Goal: Navigation & Orientation: Find specific page/section

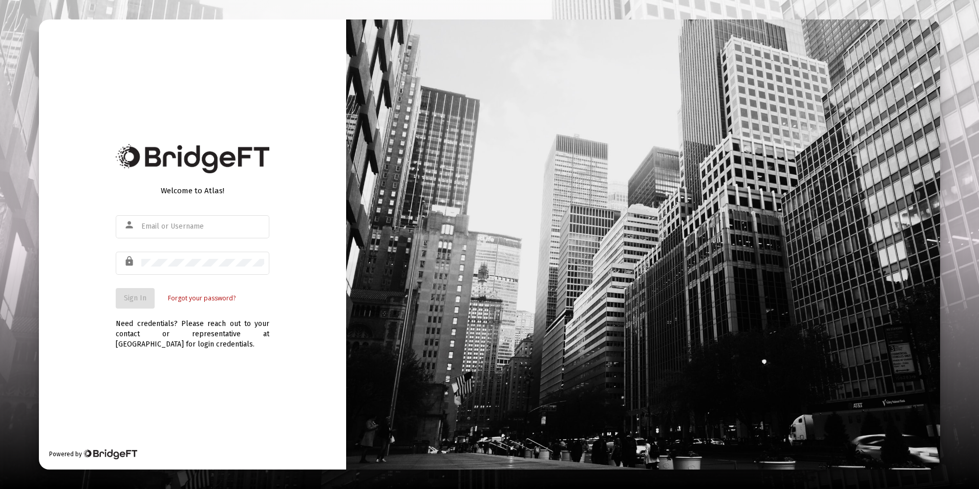
click at [608, 19] on div at bounding box center [643, 244] width 594 height 450
type input "[EMAIL_ADDRESS][DOMAIN_NAME]"
click at [88, 287] on div "Welcome to Atlas! person [EMAIL_ADDRESS][DOMAIN_NAME] lock Sign In Forgot your …" at bounding box center [192, 244] width 307 height 450
click at [126, 297] on span "Sign In" at bounding box center [135, 297] width 23 height 9
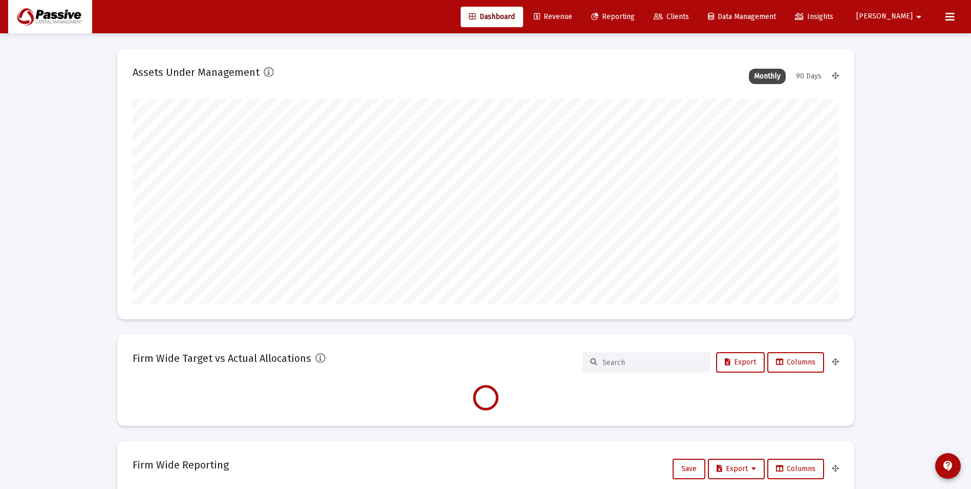
scroll to position [205, 707]
type input "[DATE]"
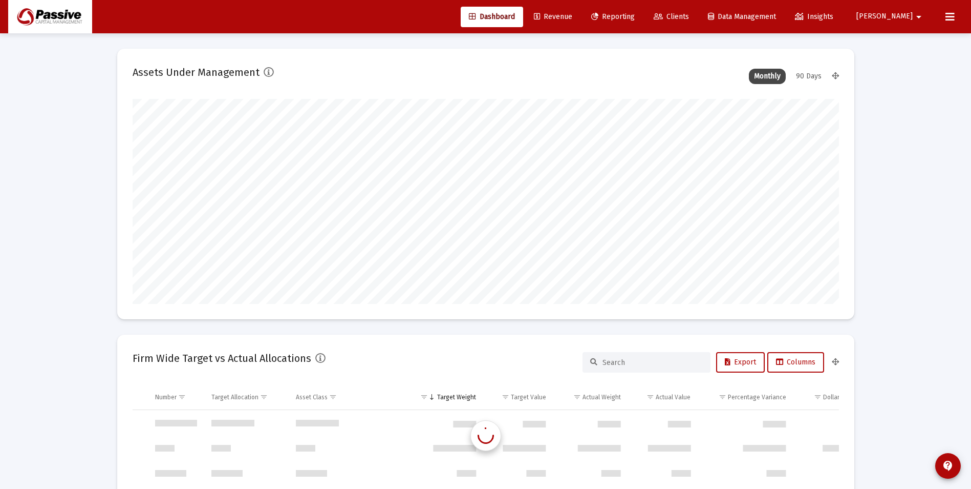
scroll to position [4425, 0]
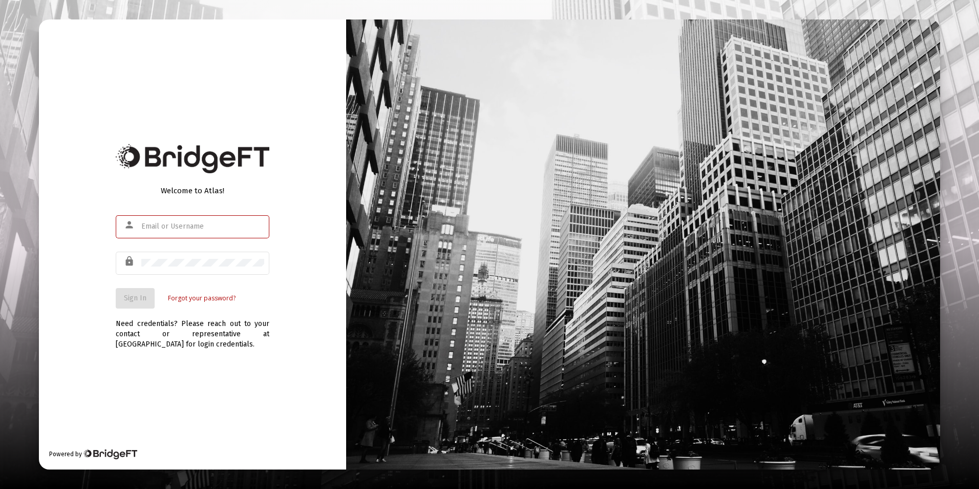
type input "[EMAIL_ADDRESS][DOMAIN_NAME]"
click at [76, 329] on div "Welcome to Atlas! person [EMAIL_ADDRESS][DOMAIN_NAME] lock Sign In Forgot your …" at bounding box center [192, 244] width 307 height 450
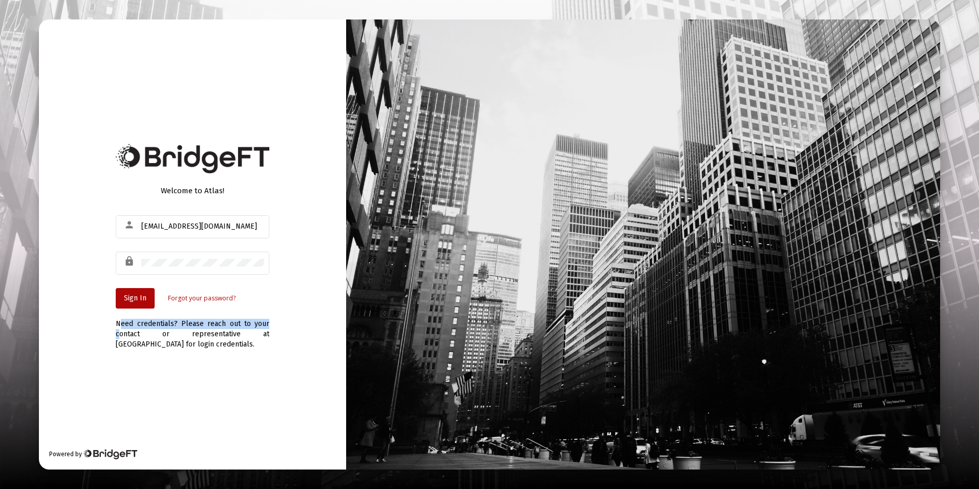
copy div "Need credentials? Please reach out to your"
click at [136, 295] on span "Sign In" at bounding box center [135, 297] width 23 height 9
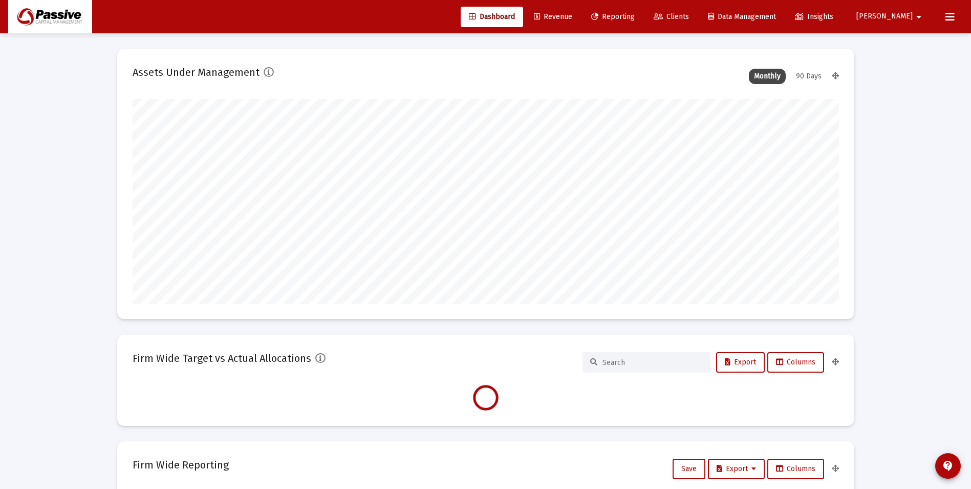
scroll to position [205, 380]
click at [948, 23] on button at bounding box center [950, 17] width 20 height 20
type input "[DATE]"
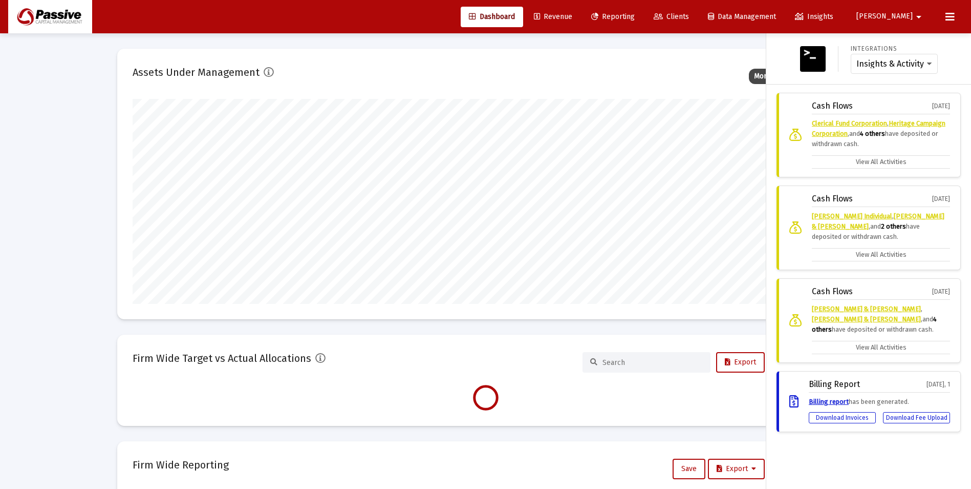
scroll to position [205, 330]
click at [901, 167] on label "View All Activities" at bounding box center [881, 161] width 138 height 13
click at [0, 0] on input "View All Activities" at bounding box center [0, 0] width 0 height 0
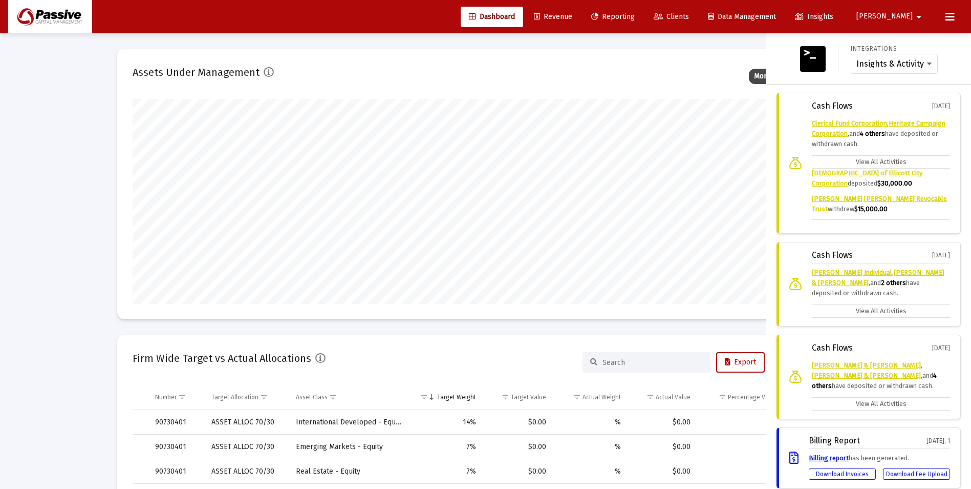
scroll to position [108, 0]
click at [949, 22] on icon at bounding box center [950, 17] width 9 height 12
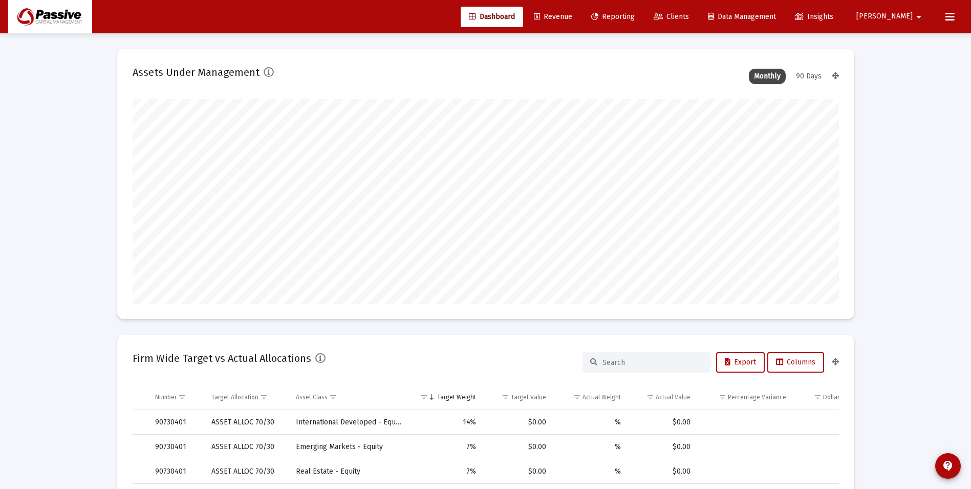
click at [947, 22] on icon at bounding box center [950, 17] width 9 height 12
click at [913, 19] on mat-icon "arrow_drop_down" at bounding box center [919, 17] width 12 height 20
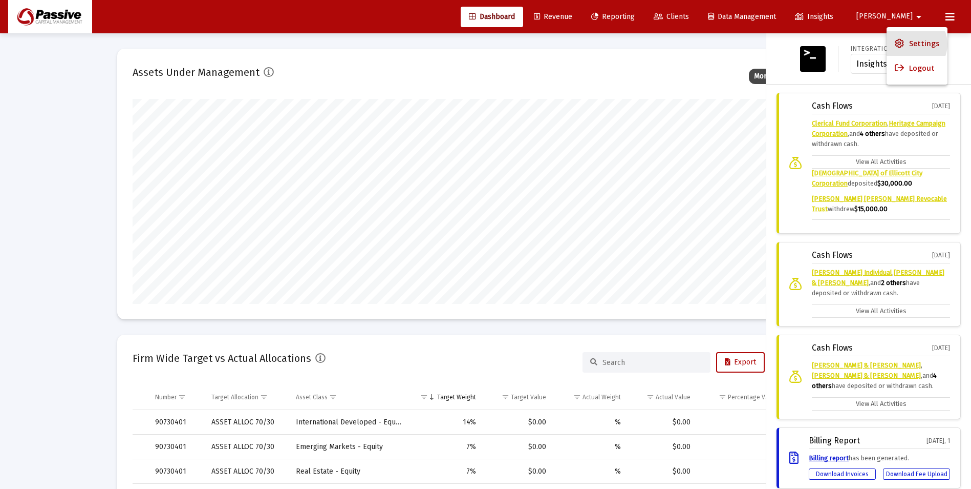
click at [912, 45] on span "Settings" at bounding box center [924, 43] width 30 height 25
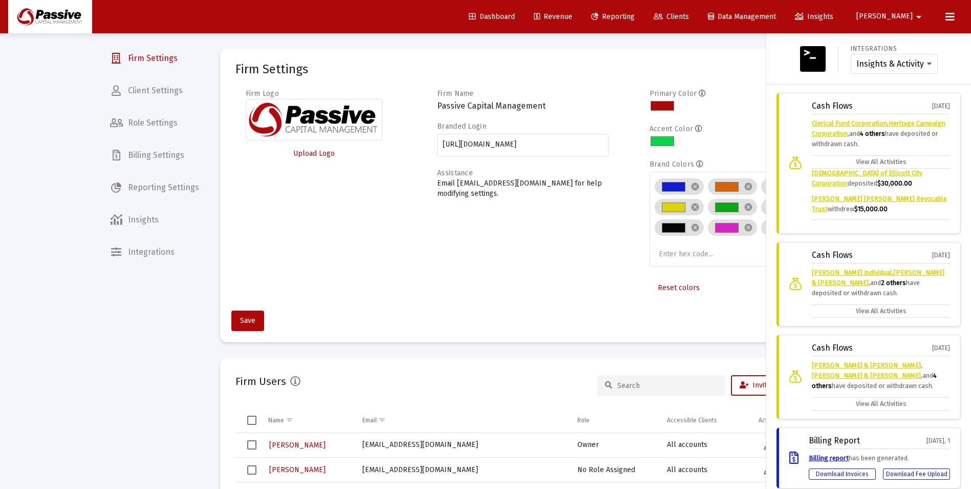
click at [170, 190] on div at bounding box center [485, 244] width 971 height 489
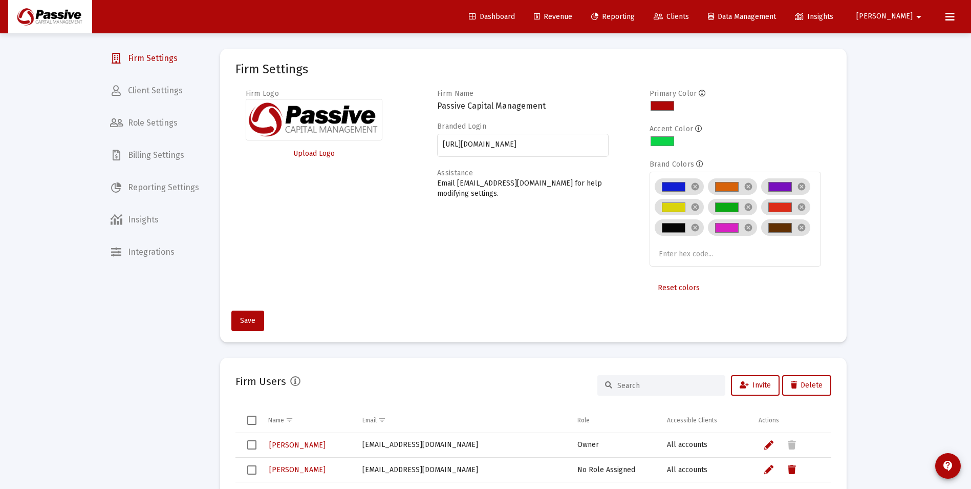
click at [157, 186] on div at bounding box center [485, 244] width 971 height 489
click at [172, 189] on span "Reporting Settings" at bounding box center [154, 187] width 105 height 25
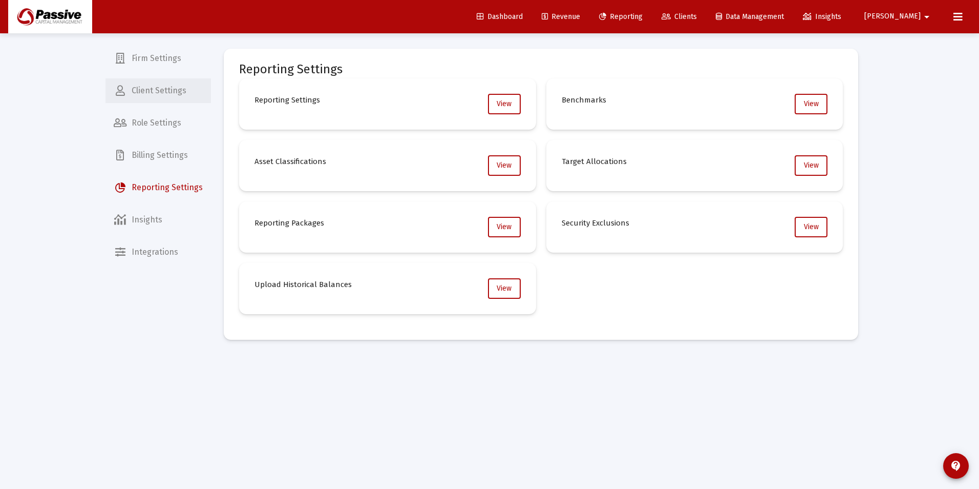
click at [146, 93] on span "Client Settings" at bounding box center [157, 90] width 105 height 25
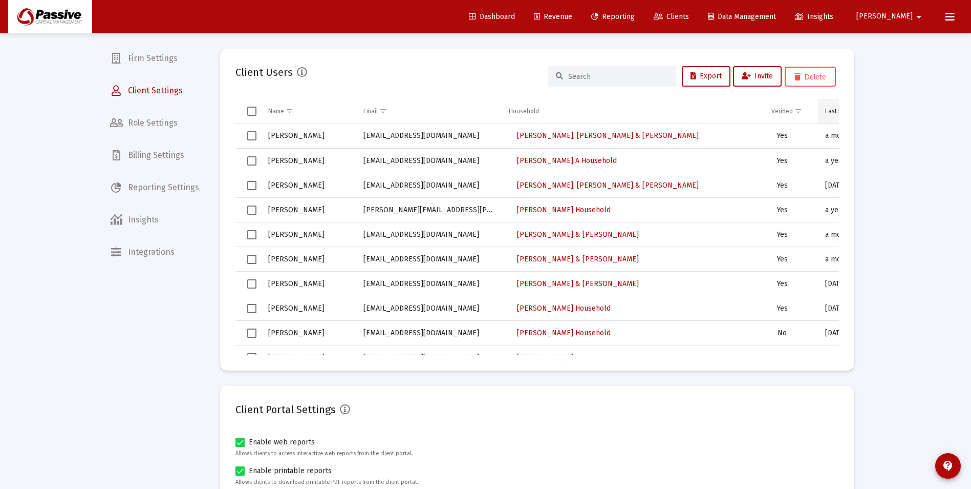
click at [824, 115] on td "Last Logged In" at bounding box center [856, 111] width 77 height 25
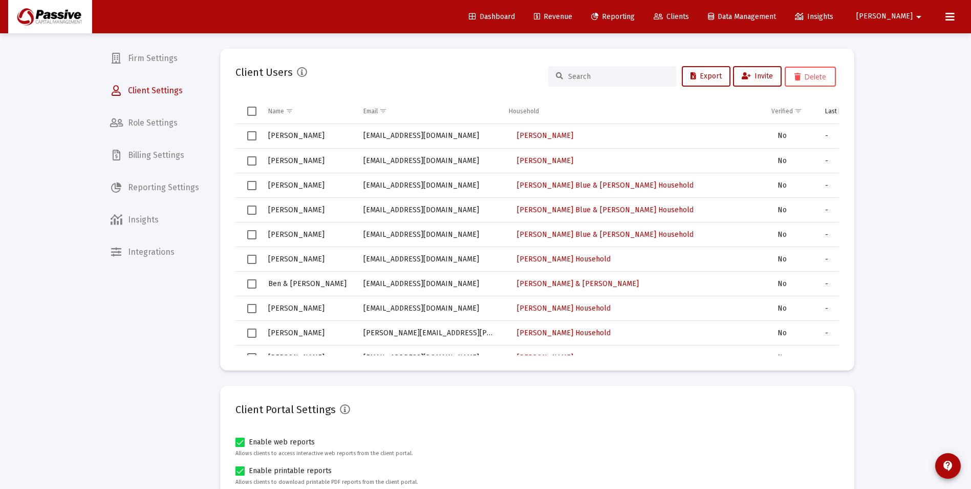
click at [825, 115] on td "Last Logged In" at bounding box center [856, 111] width 77 height 25
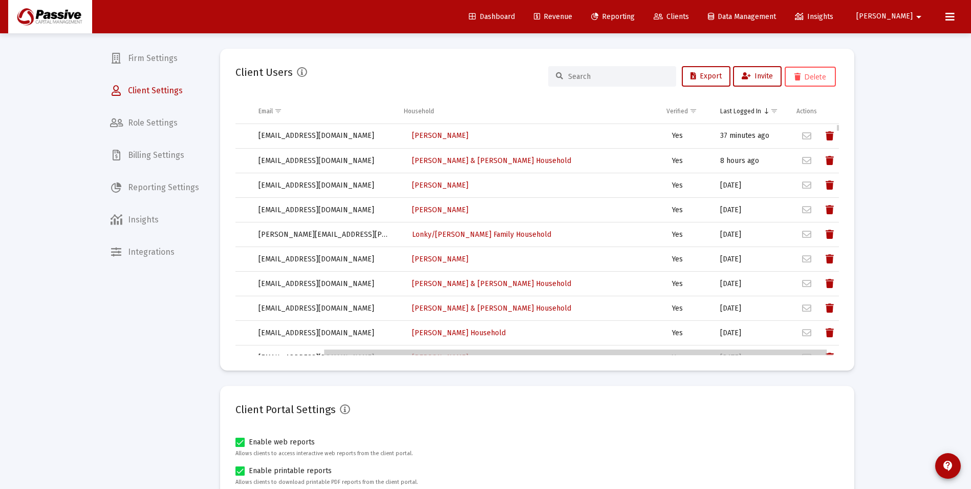
scroll to position [0, 109]
drag, startPoint x: 736, startPoint y: 353, endPoint x: 833, endPoint y: 342, distance: 96.9
click at [833, 342] on body "Dashboard Revenue Reporting Clients Data Management Insights [PERSON_NAME] Inte…" at bounding box center [485, 244] width 971 height 489
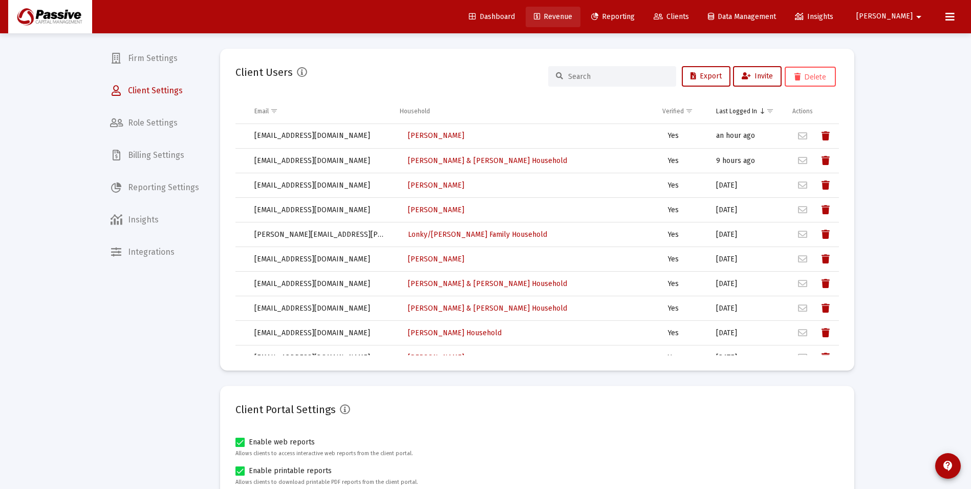
click at [573, 14] on span "Revenue" at bounding box center [553, 16] width 38 height 9
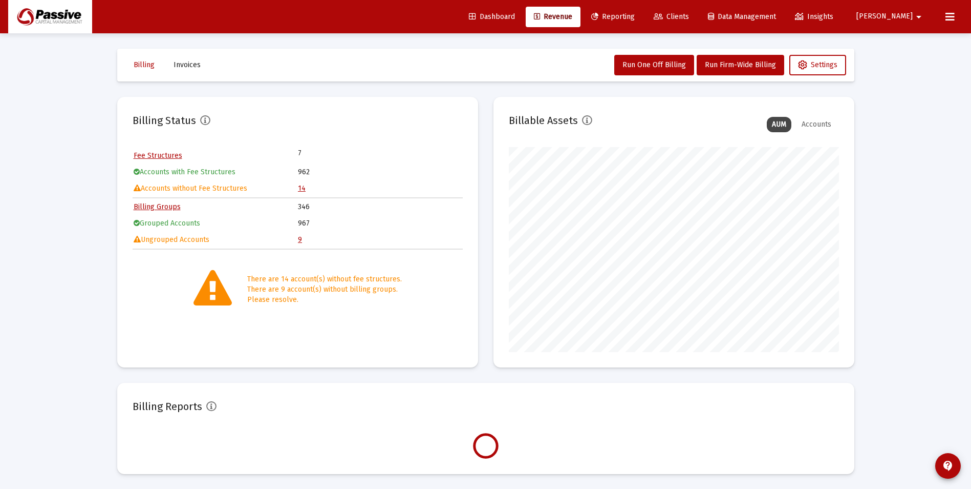
scroll to position [205, 330]
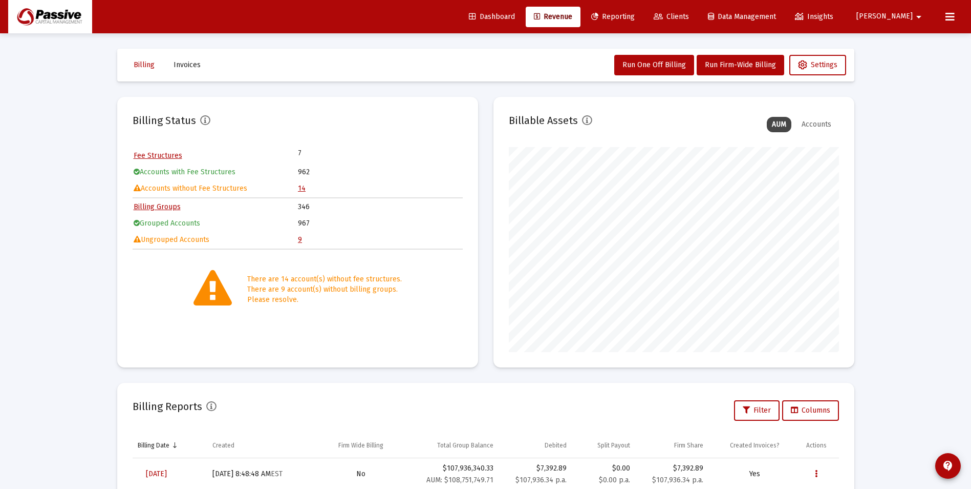
click at [300, 238] on link "9" at bounding box center [300, 239] width 4 height 9
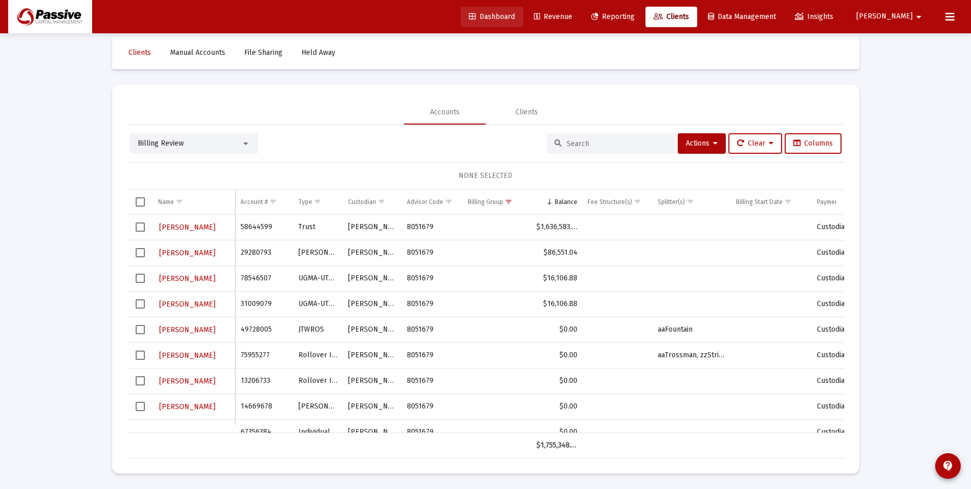
click at [523, 26] on link "Dashboard" at bounding box center [492, 17] width 62 height 20
